Goal: Navigation & Orientation: Find specific page/section

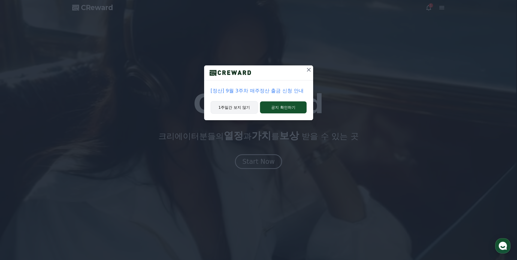
click at [252, 107] on button "1주일간 보지 않기" at bounding box center [234, 107] width 47 height 13
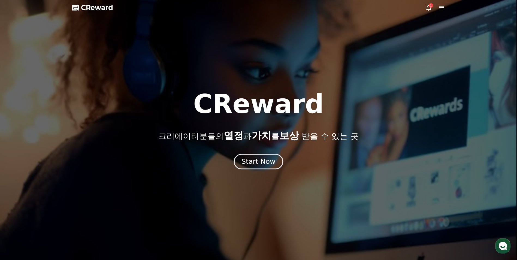
click at [260, 159] on div "Start Now" at bounding box center [259, 161] width 34 height 9
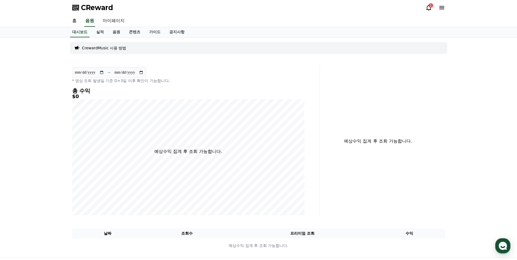
click at [114, 23] on link "마이페이지" at bounding box center [113, 20] width 31 height 11
select select "**********"
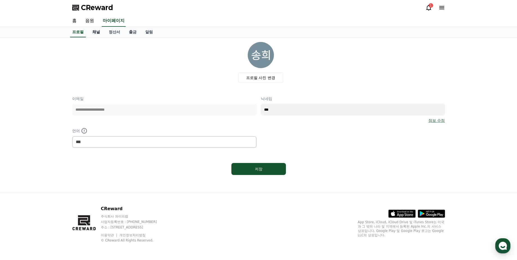
click at [96, 34] on link "채널" at bounding box center [96, 32] width 16 height 10
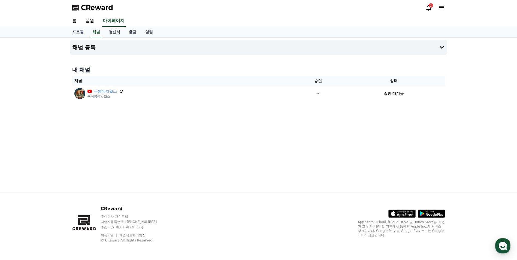
click at [430, 10] on icon at bounding box center [429, 7] width 7 height 7
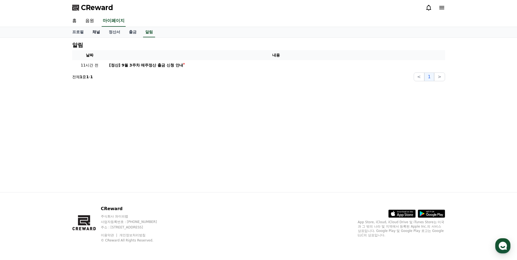
click at [96, 31] on link "채널" at bounding box center [96, 32] width 16 height 10
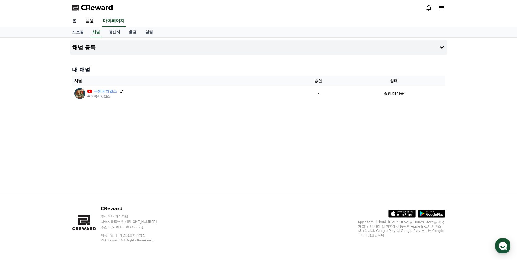
click at [76, 21] on link "홈" at bounding box center [74, 20] width 13 height 11
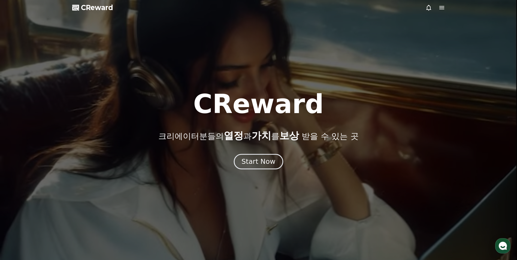
click at [260, 159] on div "Start Now" at bounding box center [259, 161] width 34 height 9
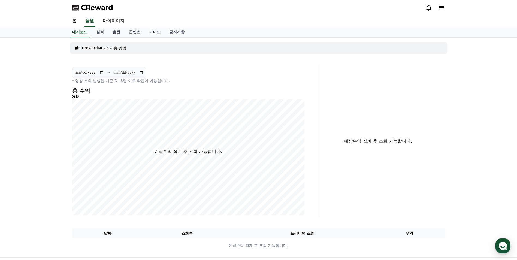
click at [153, 30] on link "가이드" at bounding box center [155, 32] width 20 height 10
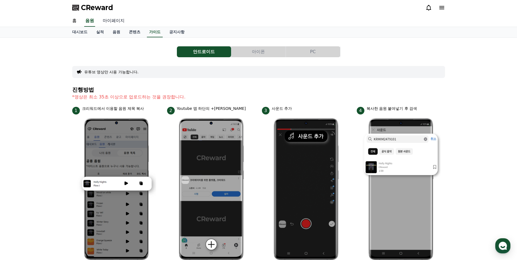
click at [118, 18] on link "마이페이지" at bounding box center [113, 20] width 31 height 11
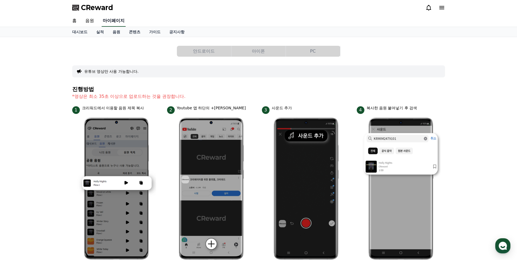
select select "**********"
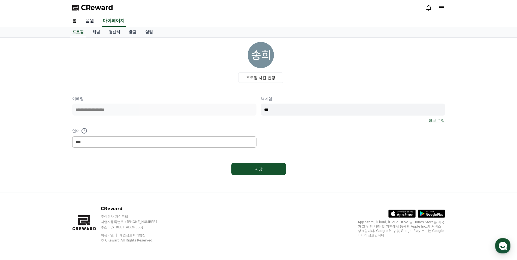
click at [95, 20] on link "음원" at bounding box center [89, 20] width 17 height 11
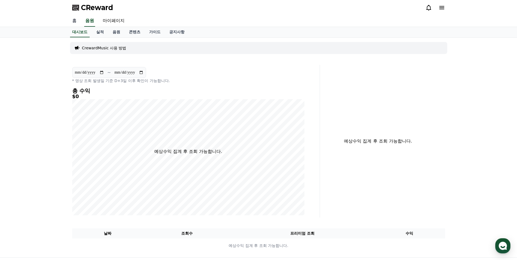
click at [76, 21] on link "홈" at bounding box center [74, 20] width 13 height 11
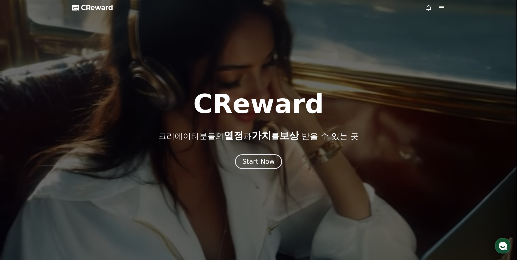
click at [442, 11] on icon at bounding box center [442, 7] width 7 height 7
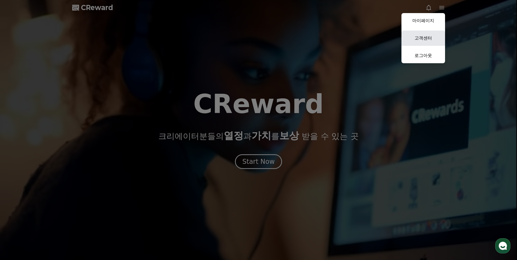
click at [432, 40] on link "고객센터" at bounding box center [424, 38] width 44 height 15
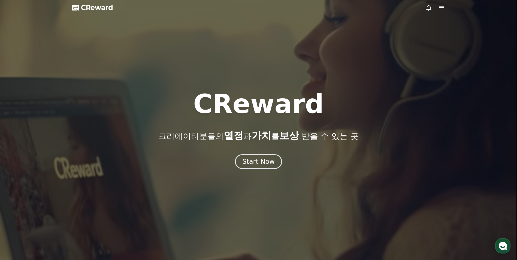
click at [430, 7] on icon at bounding box center [429, 7] width 7 height 7
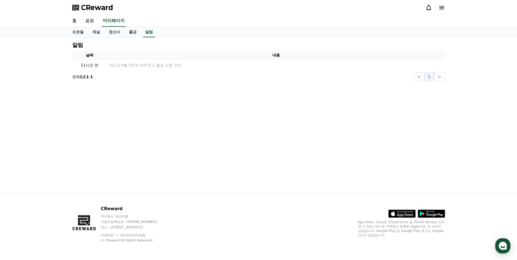
click at [445, 5] on div "CReward" at bounding box center [259, 7] width 382 height 15
click at [443, 7] on icon at bounding box center [442, 7] width 7 height 7
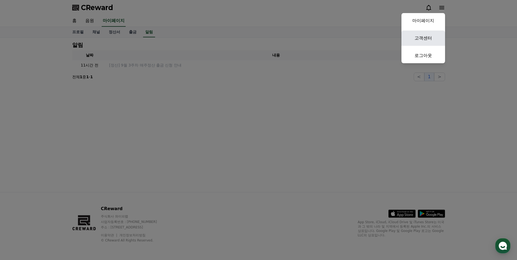
click at [427, 36] on link "고객센터" at bounding box center [424, 38] width 44 height 15
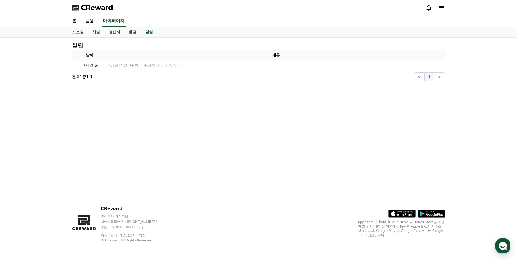
click at [440, 5] on icon at bounding box center [442, 7] width 7 height 7
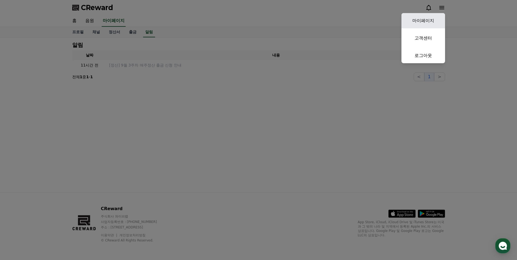
click at [434, 21] on link "마이페이지" at bounding box center [424, 20] width 44 height 15
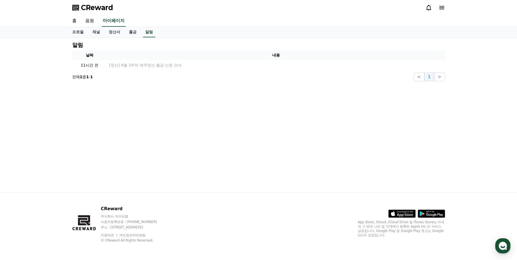
select select "**********"
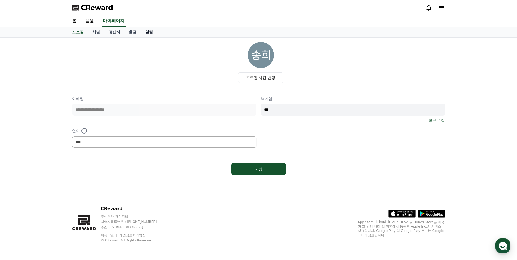
click at [150, 36] on link "알림" at bounding box center [149, 32] width 16 height 10
